Goal: Communication & Community: Ask a question

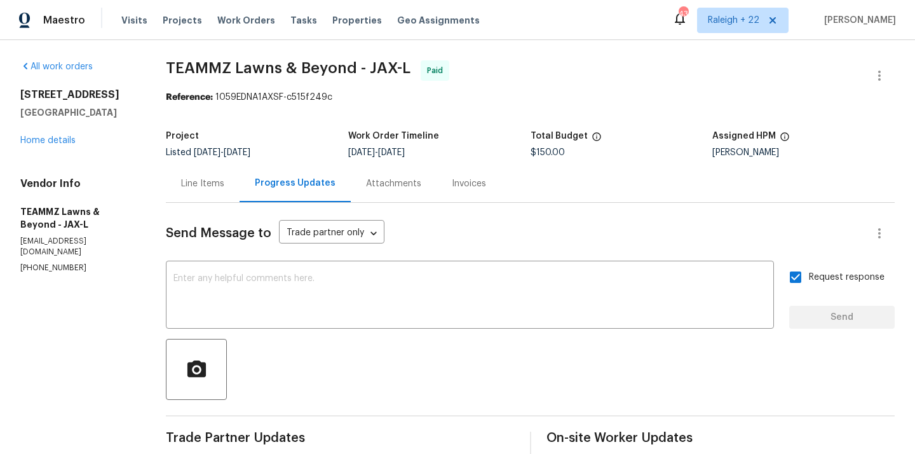
scroll to position [156, 0]
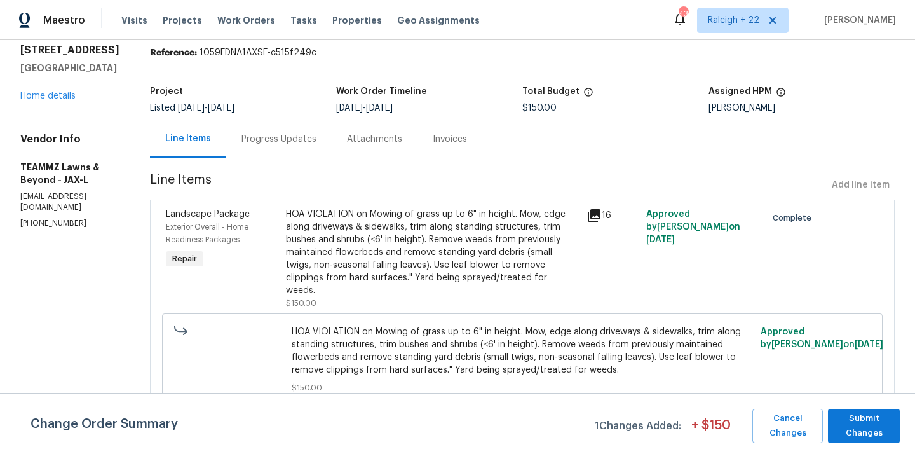
scroll to position [44, 0]
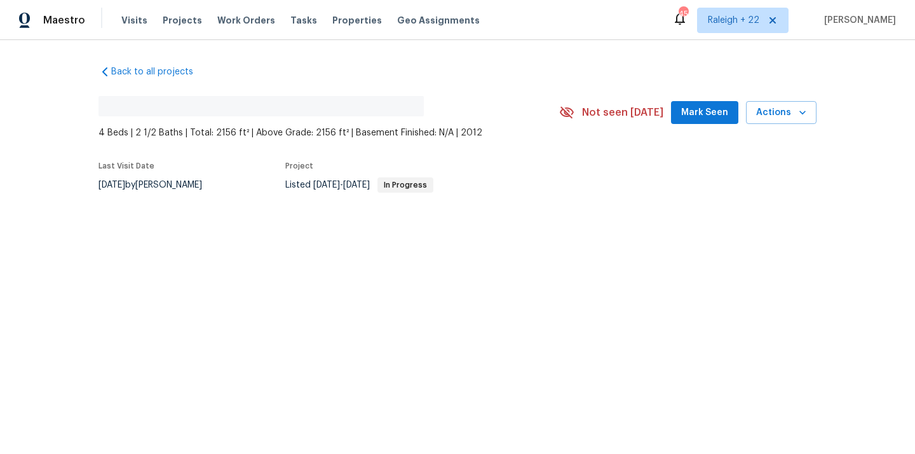
click at [100, 78] on div "Back to all projects No address found 4 Beds | 2 1/2 Baths | Total: 2156 ft² | …" at bounding box center [458, 127] width 718 height 145
click at [100, 71] on icon at bounding box center [105, 71] width 13 height 13
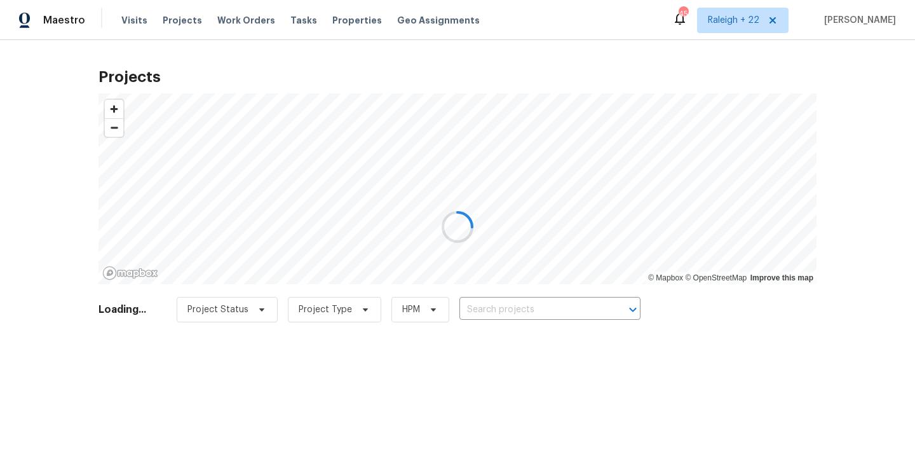
click at [172, 21] on div at bounding box center [457, 227] width 915 height 454
click at [227, 20] on div at bounding box center [457, 227] width 915 height 454
click at [236, 22] on div at bounding box center [457, 227] width 915 height 454
click at [172, 22] on div at bounding box center [457, 227] width 915 height 454
click at [237, 18] on div at bounding box center [457, 227] width 915 height 454
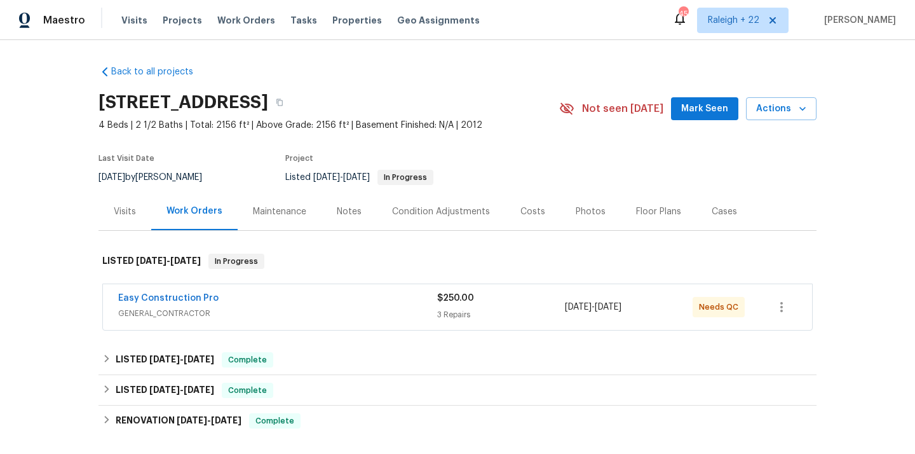
click at [177, 308] on span "GENERAL_CONTRACTOR" at bounding box center [277, 313] width 319 height 13
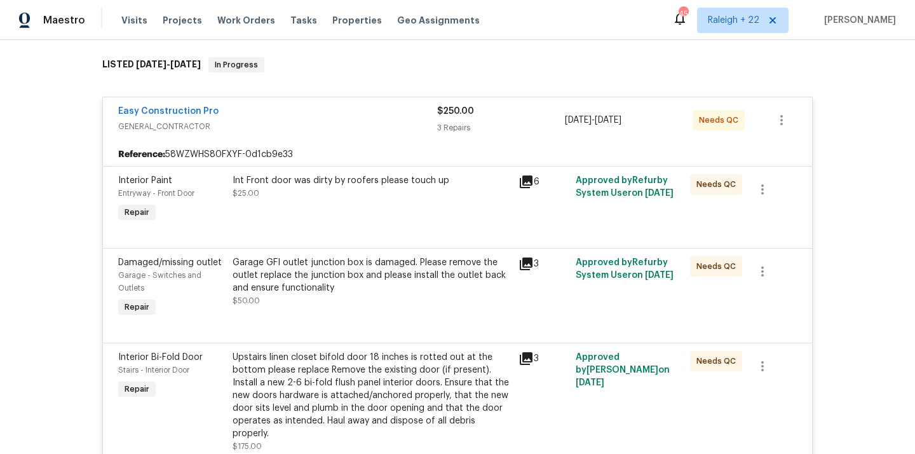
scroll to position [312, 0]
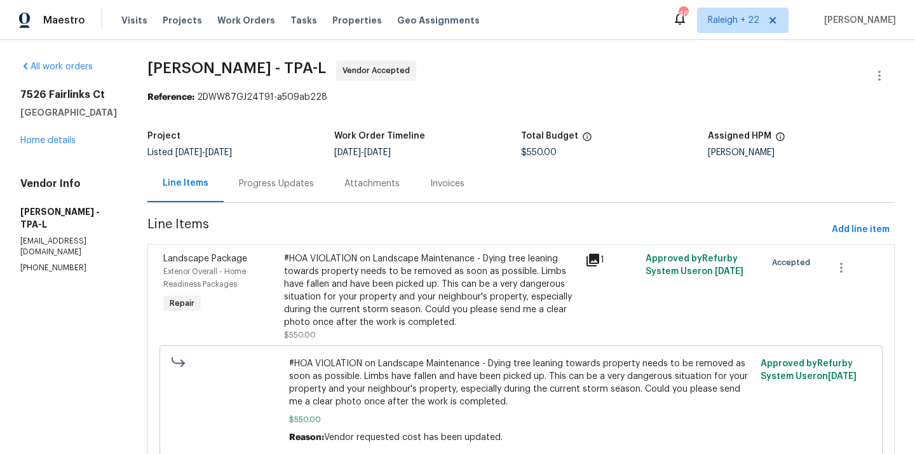
click at [358, 271] on div "#HOA VIOLATION on Landscape Maintenance - Dying tree leaning towards property n…" at bounding box center [431, 290] width 294 height 76
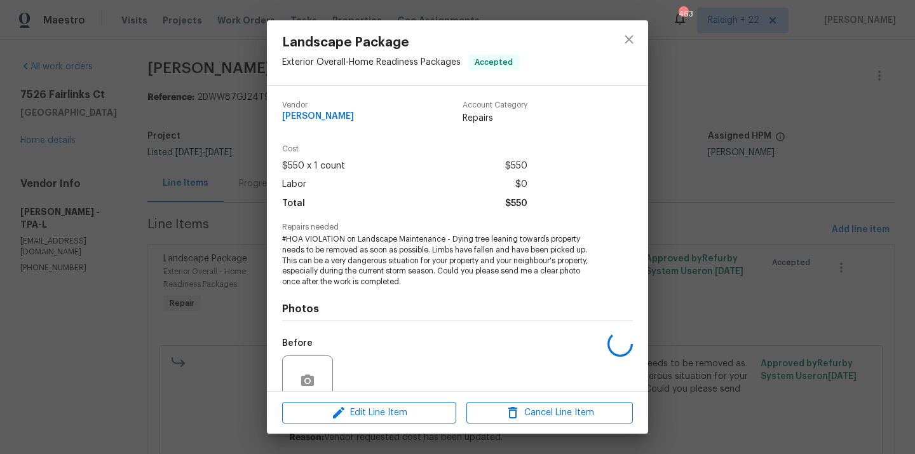
scroll to position [111, 0]
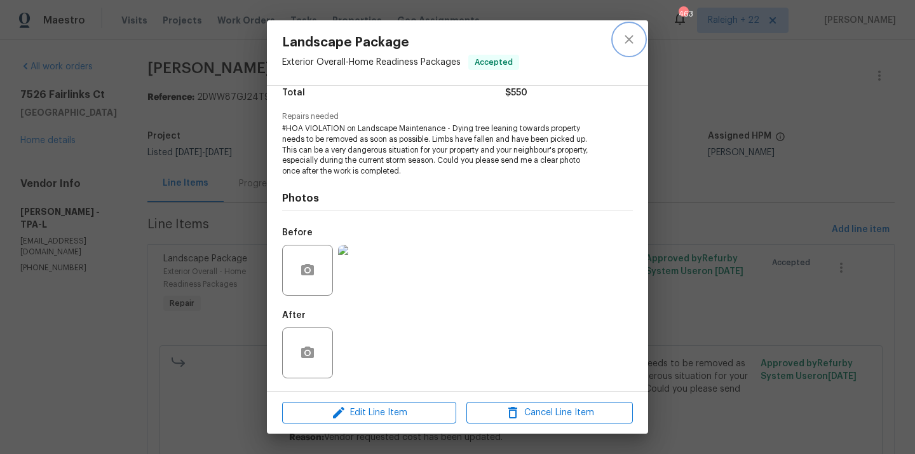
click at [618, 41] on button "close" at bounding box center [629, 39] width 31 height 31
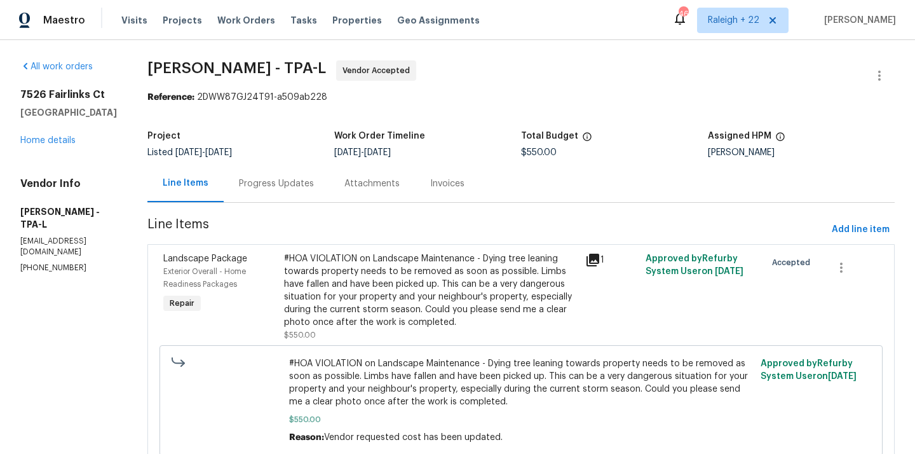
click at [314, 182] on div "Progress Updates" at bounding box center [276, 183] width 75 height 13
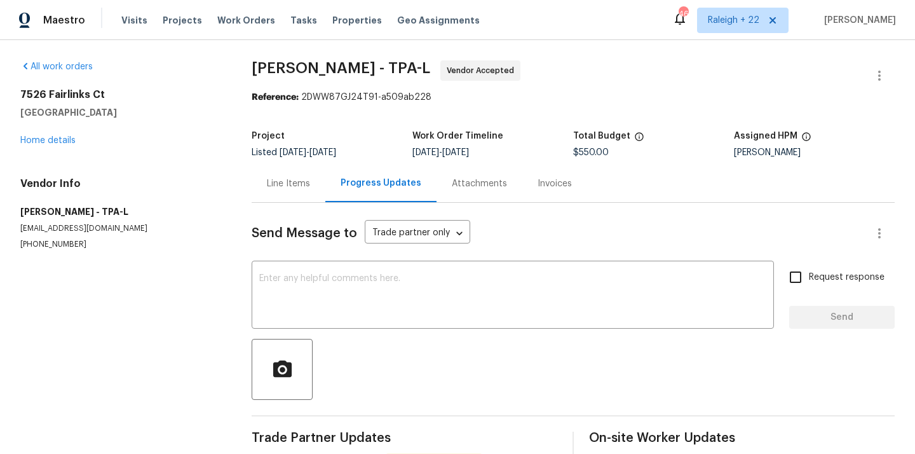
click at [275, 167] on div "Line Items" at bounding box center [289, 184] width 74 height 38
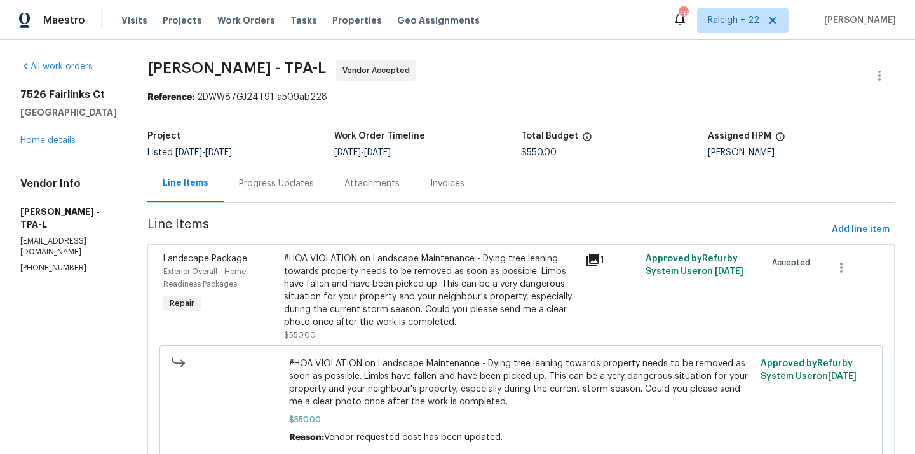
click at [305, 180] on div "Progress Updates" at bounding box center [276, 183] width 75 height 13
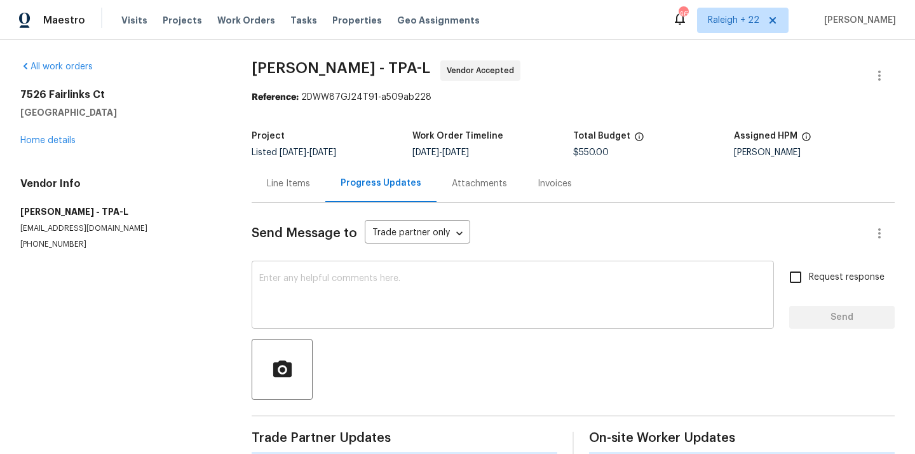
scroll to position [21, 0]
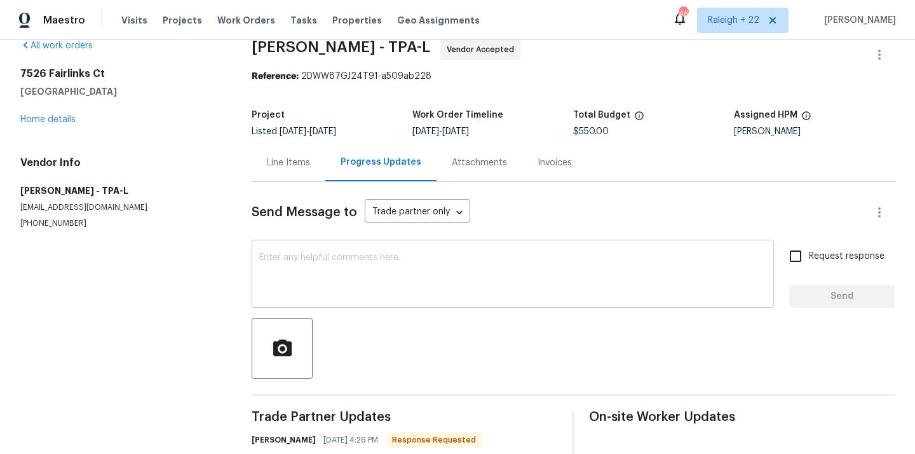
click at [365, 256] on textarea at bounding box center [512, 275] width 507 height 44
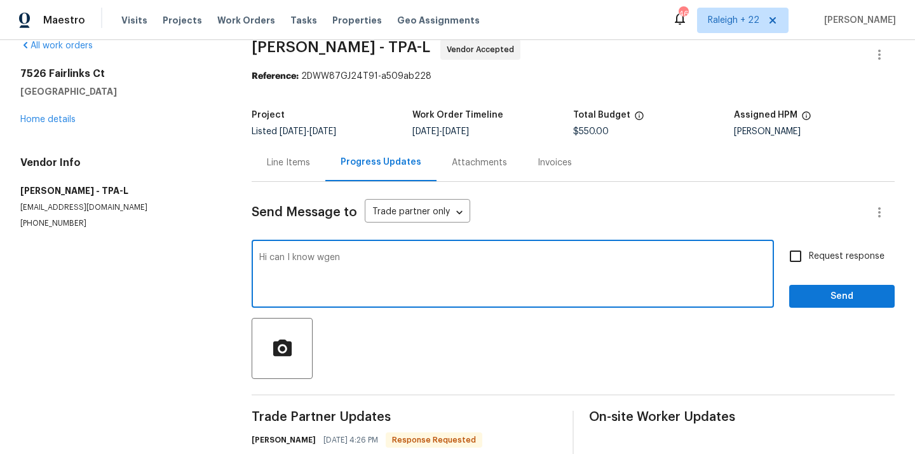
click at [348, 260] on textarea "Hi can I know wgen" at bounding box center [512, 275] width 507 height 44
type textarea "Hi can I know when"
